Goal: Task Accomplishment & Management: Use online tool/utility

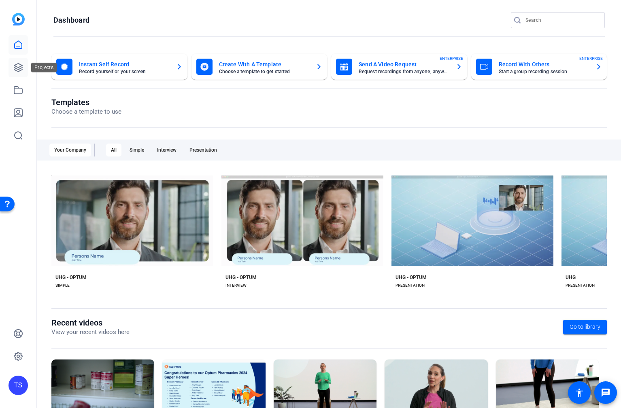
click at [22, 69] on icon at bounding box center [18, 68] width 8 height 8
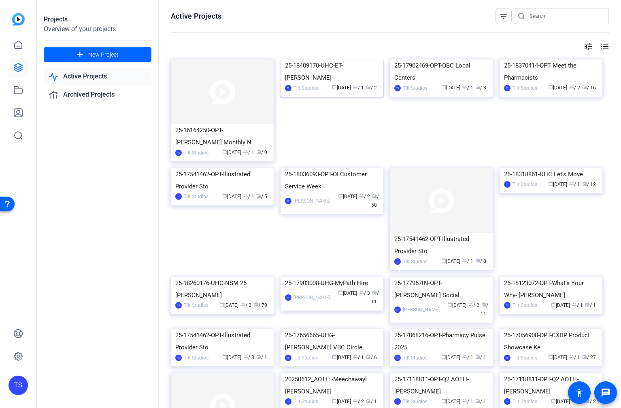
click at [309, 84] on div "25-18409170-UHC-ET-[PERSON_NAME]" at bounding box center [332, 71] width 94 height 24
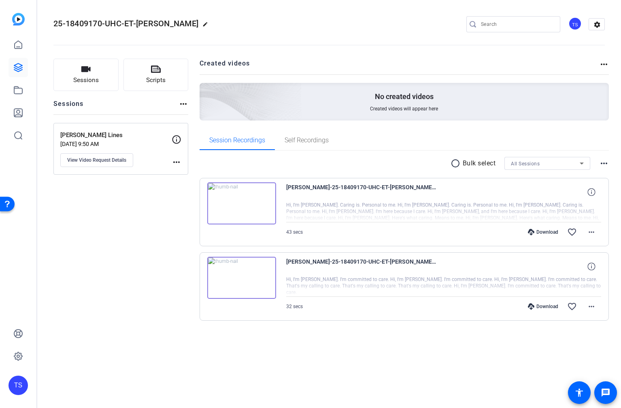
click at [175, 157] on div "more_horiz" at bounding box center [177, 151] width 10 height 32
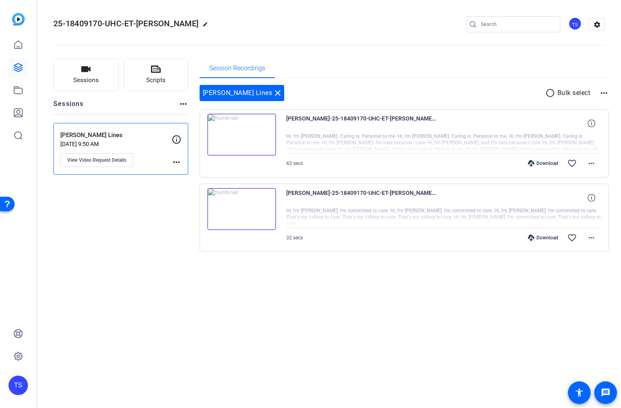
click at [162, 195] on div "Sessions Scripts Sessions more_horiz [PERSON_NAME] UHC Lines [DATE] 9:50 AM Vie…" at bounding box center [120, 168] width 135 height 219
click at [101, 64] on button "Sessions" at bounding box center [85, 75] width 65 height 32
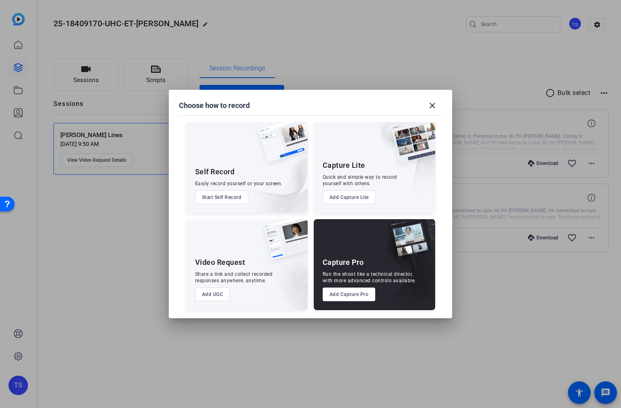
click at [344, 293] on button "Add Capture Pro" at bounding box center [348, 295] width 53 height 14
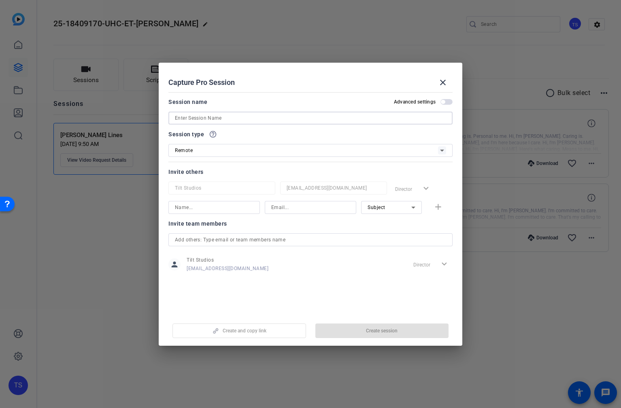
click at [315, 115] on input at bounding box center [310, 118] width 271 height 10
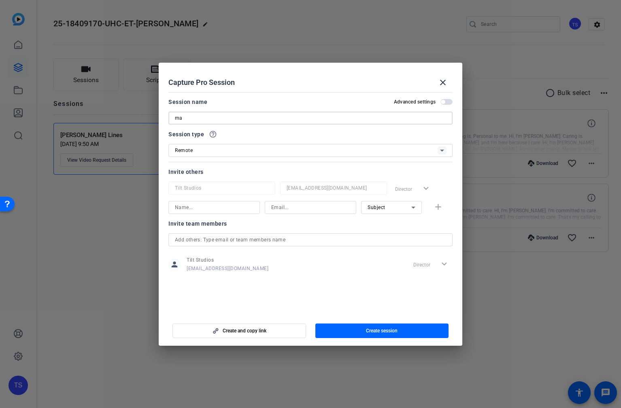
type input "m"
type input "[PERSON_NAME] - new lines"
click at [336, 322] on span "button" at bounding box center [382, 330] width 134 height 19
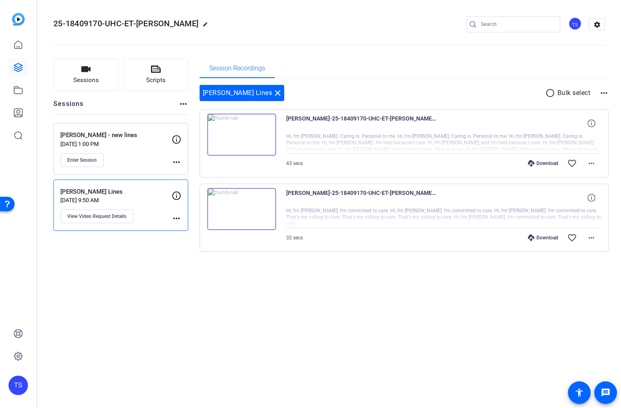
click at [176, 164] on mat-icon "more_horiz" at bounding box center [177, 162] width 10 height 10
click at [185, 174] on span "Edit Session" at bounding box center [196, 174] width 37 height 10
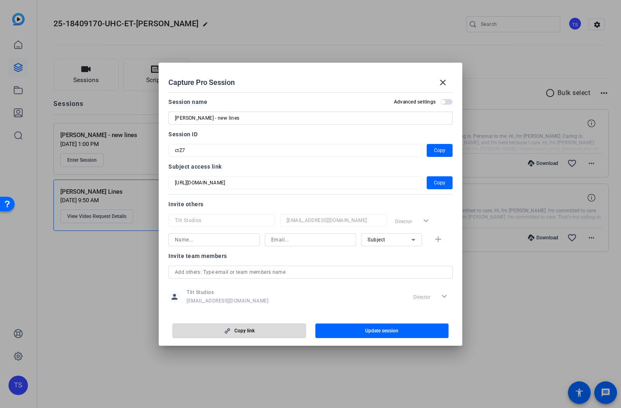
click at [280, 329] on span "button" at bounding box center [239, 330] width 133 height 19
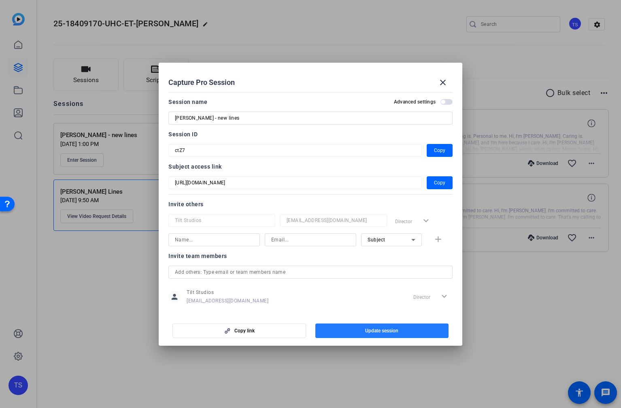
click at [443, 326] on span "button" at bounding box center [382, 330] width 134 height 19
